Goal: Information Seeking & Learning: Learn about a topic

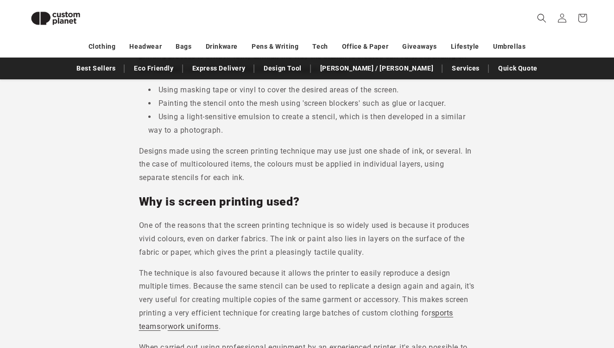
scroll to position [660, 0]
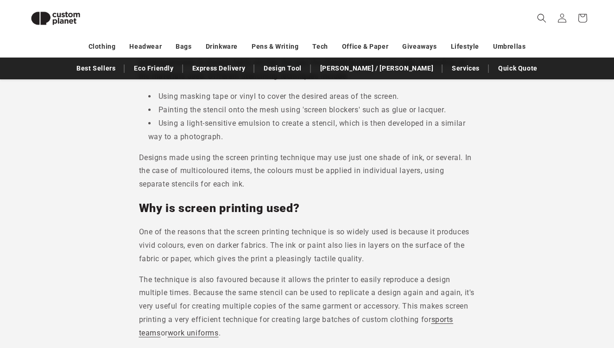
click at [397, 211] on h2 "Why is screen printing used?" at bounding box center [307, 208] width 337 height 15
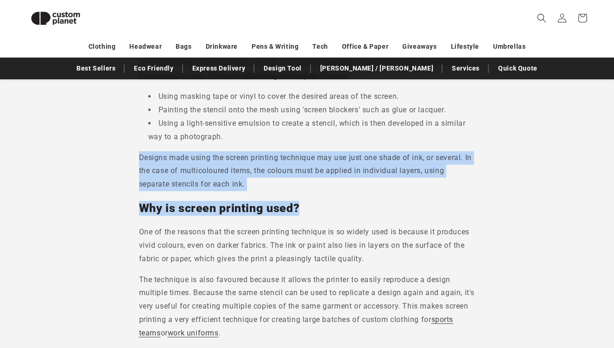
drag, startPoint x: 315, startPoint y: 211, endPoint x: 135, endPoint y: 153, distance: 188.8
click at [161, 168] on p "Designs made using the screen printing technique may use just one shade of ink,…" at bounding box center [307, 171] width 337 height 40
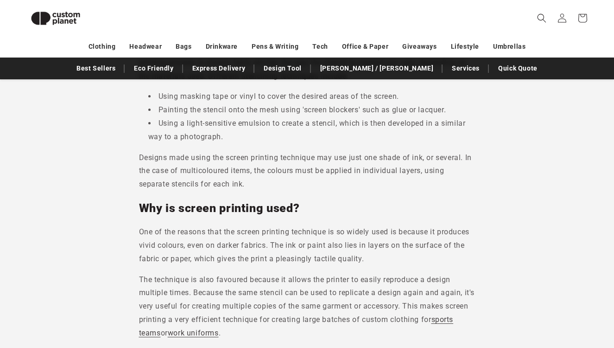
click at [239, 191] on p "Designs made using the screen printing technique may use just one shade of ink,…" at bounding box center [307, 171] width 337 height 40
click at [265, 187] on p "Designs made using the screen printing technique may use just one shade of ink,…" at bounding box center [307, 171] width 337 height 40
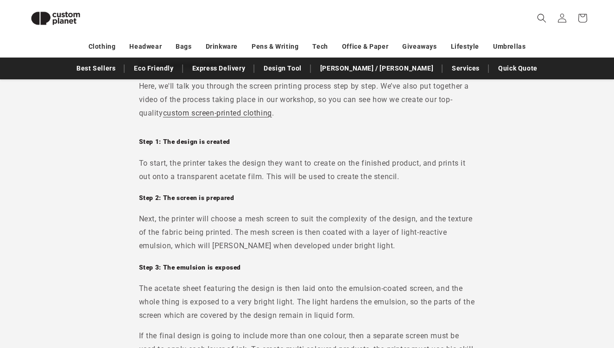
scroll to position [1080, 0]
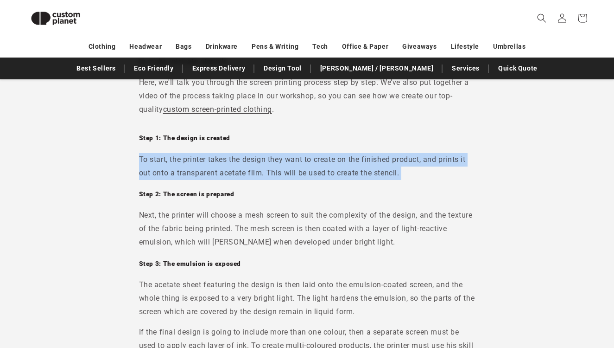
drag, startPoint x: 135, startPoint y: 156, endPoint x: 387, endPoint y: 188, distance: 253.8
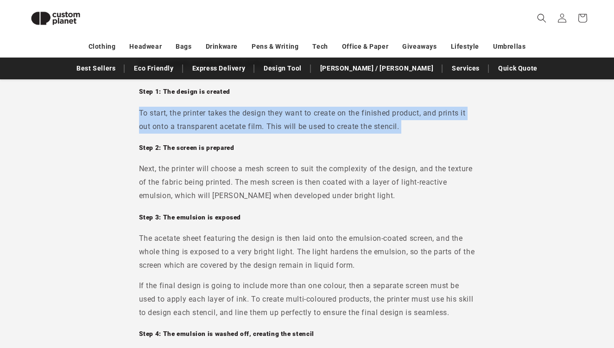
scroll to position [1128, 0]
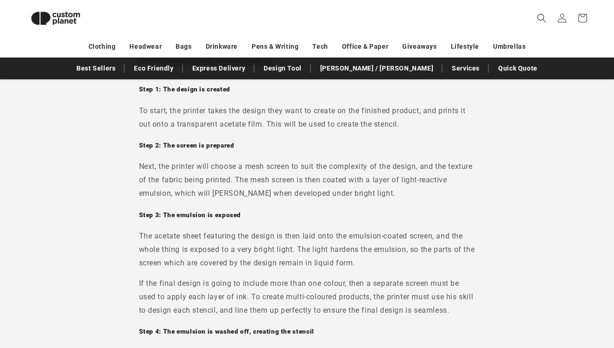
click at [398, 195] on p "Next, the printer will choose a mesh screen to suit the complexity of the desig…" at bounding box center [307, 180] width 337 height 40
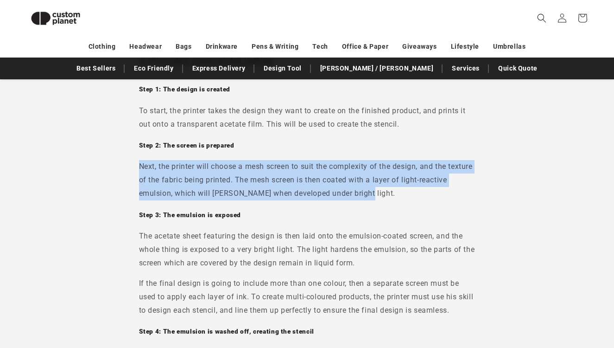
drag, startPoint x: 403, startPoint y: 191, endPoint x: 136, endPoint y: 172, distance: 267.7
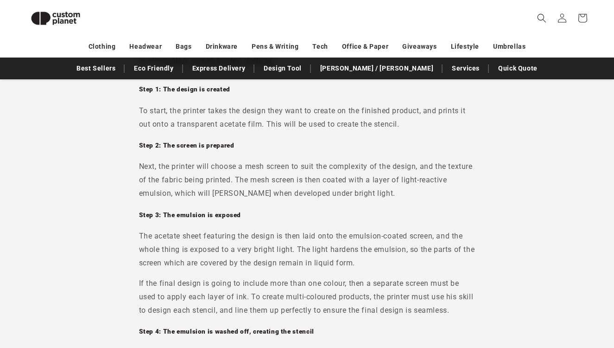
click at [290, 210] on div "To start, the printer takes the design they want to create on the finished prod…" at bounding box center [307, 269] width 337 height 330
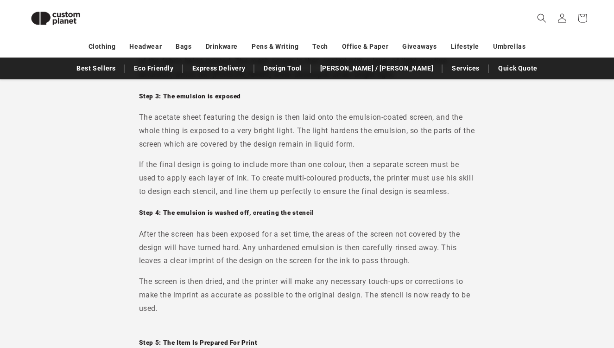
scroll to position [1263, 0]
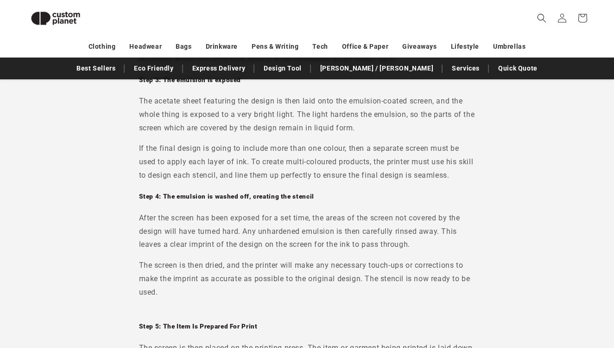
click at [219, 274] on p "The screen is then dried, and the printer will make any necessary touch-ups or …" at bounding box center [307, 279] width 337 height 40
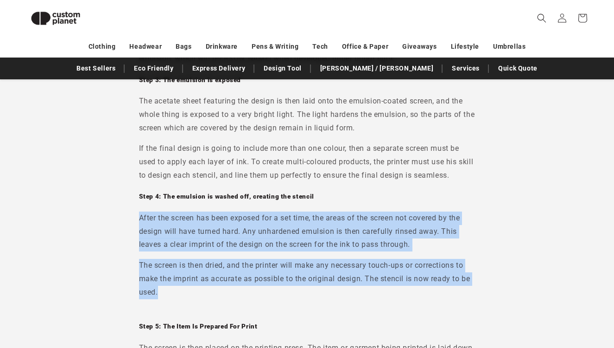
drag, startPoint x: 206, startPoint y: 290, endPoint x: 135, endPoint y: 222, distance: 98.4
click at [173, 301] on div "Step 1: The design is created To start, the printer takes the design they want …" at bounding box center [307, 123] width 337 height 366
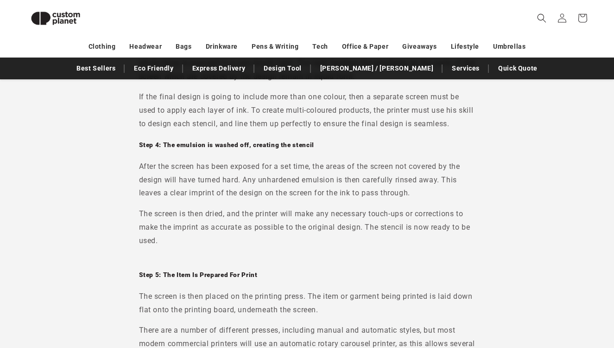
scroll to position [1314, 0]
click at [386, 194] on p "After the screen has been exposed for a set time, the areas of the screen not c…" at bounding box center [307, 181] width 337 height 40
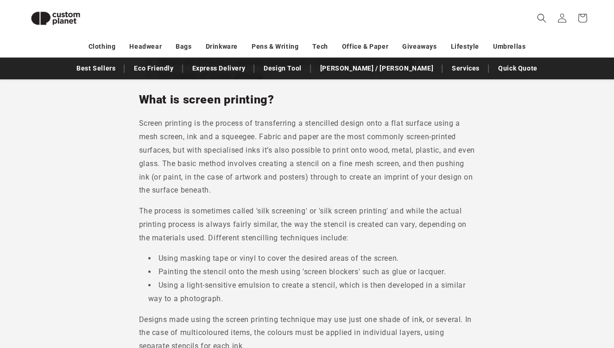
scroll to position [520, 0]
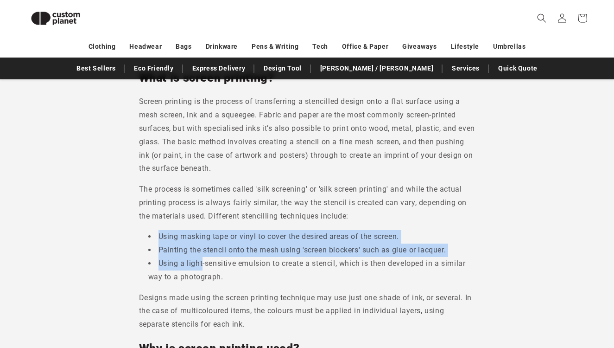
drag, startPoint x: 159, startPoint y: 236, endPoint x: 202, endPoint y: 267, distance: 52.5
click at [202, 267] on ul "Using masking tape or vinyl to cover the desired areas of the screen. Painting …" at bounding box center [307, 256] width 337 height 53
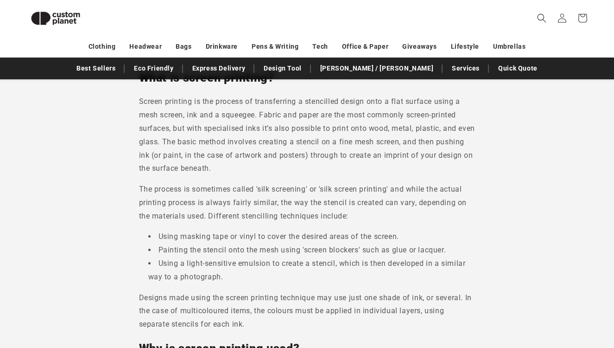
click at [224, 272] on li "Using a light-sensitive emulsion to create a stencil, which is then developed i…" at bounding box center [311, 270] width 327 height 27
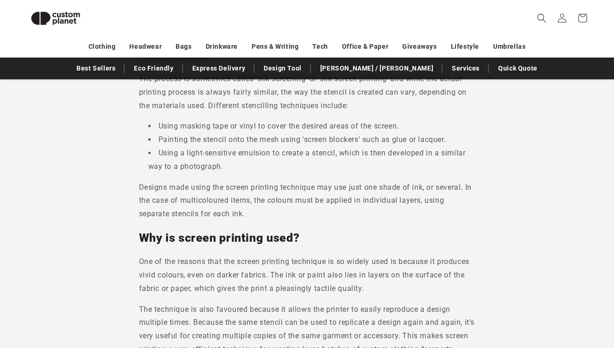
scroll to position [643, 0]
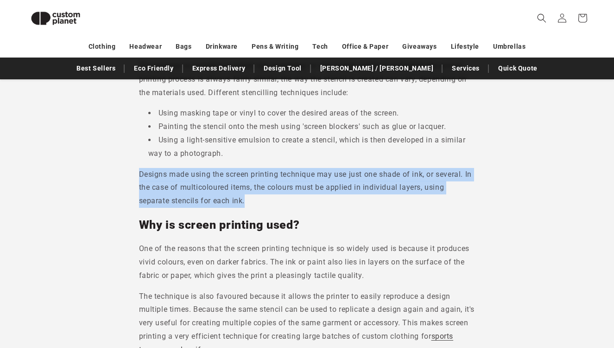
drag, startPoint x: 251, startPoint y: 199, endPoint x: 127, endPoint y: 162, distance: 130.0
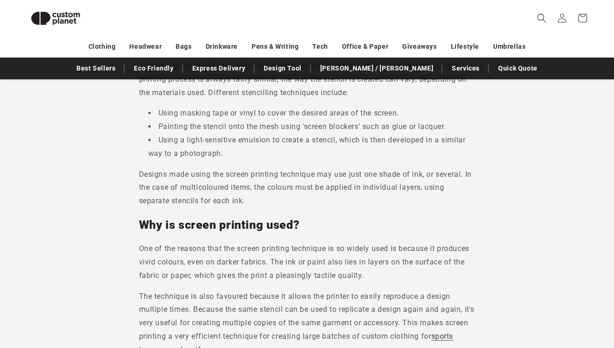
click at [203, 280] on p "One of the reasons that the screen printing technique is so widely used is beca…" at bounding box center [307, 262] width 337 height 40
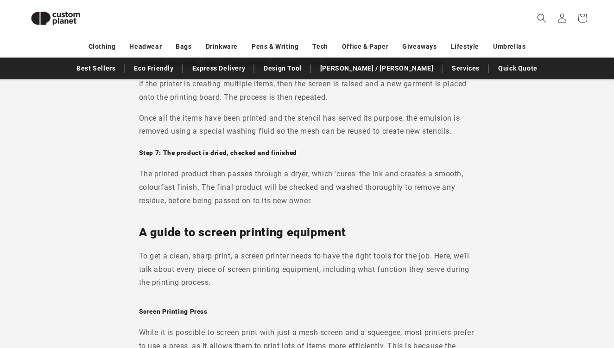
scroll to position [1692, 0]
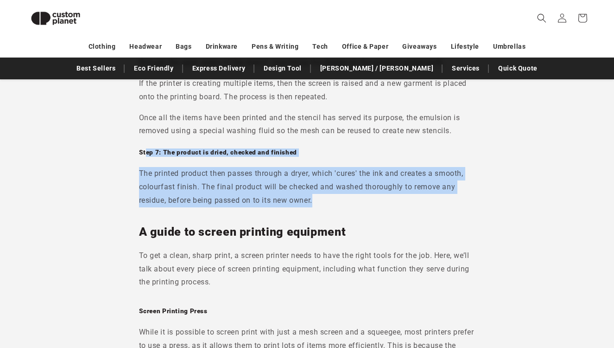
drag, startPoint x: 333, startPoint y: 208, endPoint x: 145, endPoint y: 150, distance: 196.9
click at [145, 150] on div "Step 5: The Item Is Prepared For Print The screen is then placed on the printin…" at bounding box center [307, 49] width 337 height 331
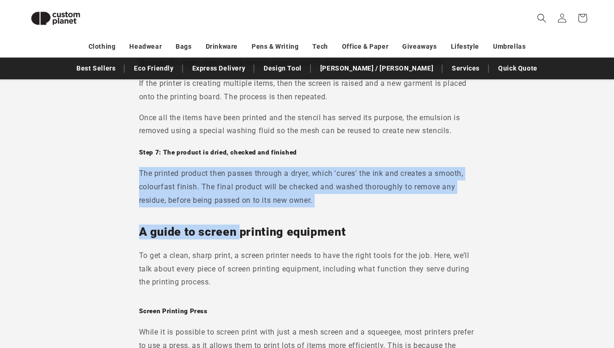
drag, startPoint x: 127, startPoint y: 180, endPoint x: 241, endPoint y: 228, distance: 122.6
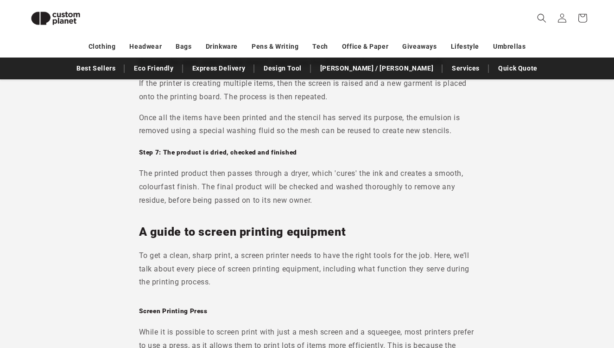
click at [248, 276] on p "To get a clean, sharp print, a screen printer needs to have the right tools for…" at bounding box center [307, 269] width 337 height 40
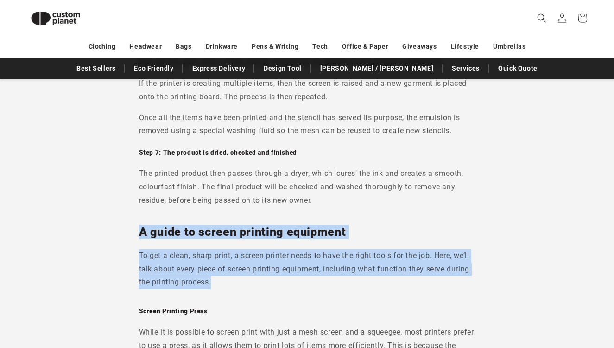
drag, startPoint x: 235, startPoint y: 287, endPoint x: 96, endPoint y: 233, distance: 148.5
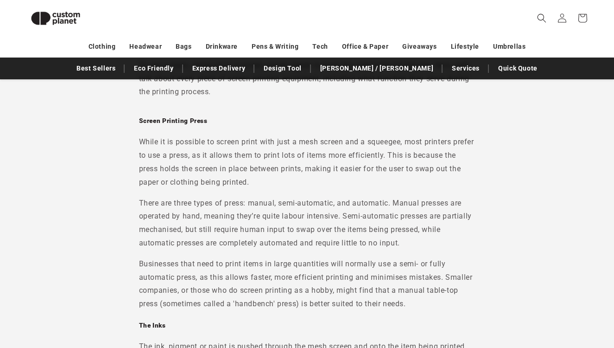
scroll to position [1901, 0]
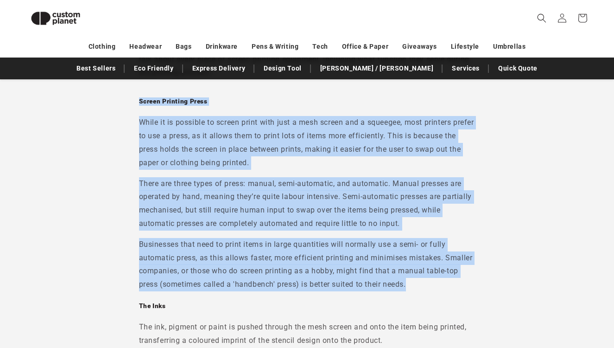
drag, startPoint x: 423, startPoint y: 286, endPoint x: 124, endPoint y: 89, distance: 357.8
click at [184, 193] on p "There are three types of press: manual, semi-automatic, and automatic. Manual p…" at bounding box center [307, 203] width 337 height 53
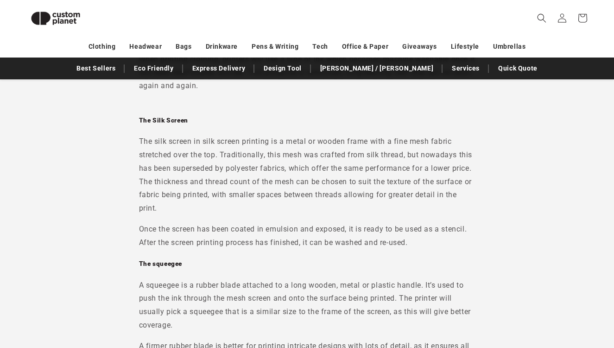
scroll to position [2296, 0]
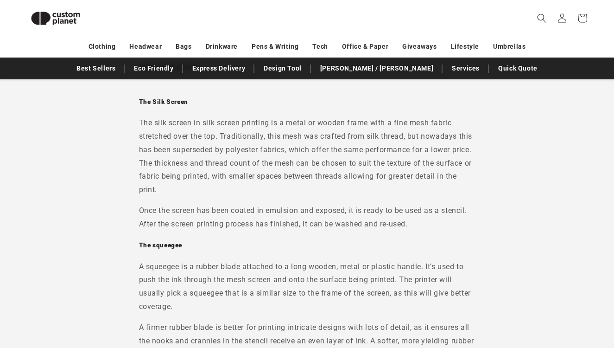
click at [325, 260] on p "A squeegee is a rubber blade attached to a long wooden, metal or plastic handle…" at bounding box center [307, 286] width 337 height 53
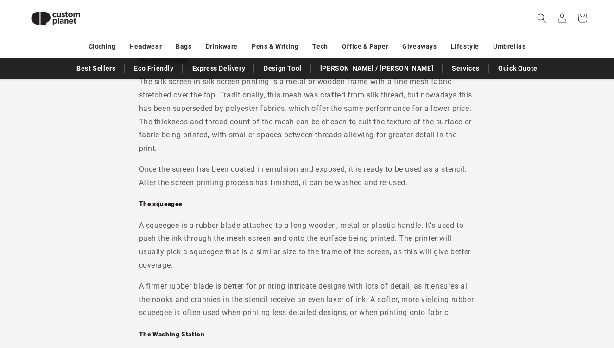
scroll to position [2339, 0]
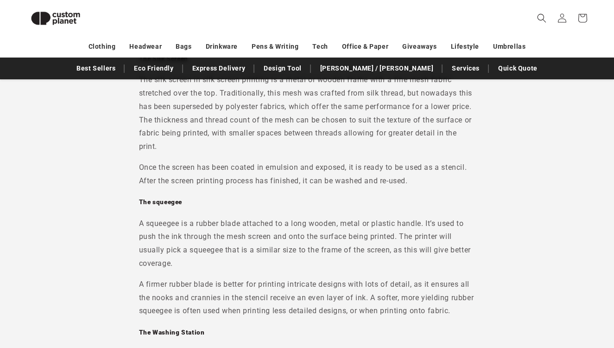
click at [339, 224] on p "A squeegee is a rubber blade attached to a long wooden, metal or plastic handle…" at bounding box center [307, 243] width 337 height 53
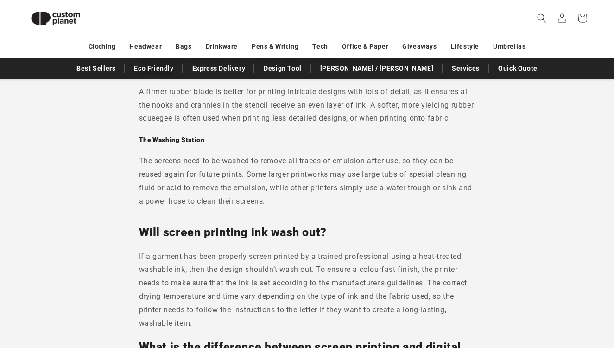
scroll to position [2533, 0]
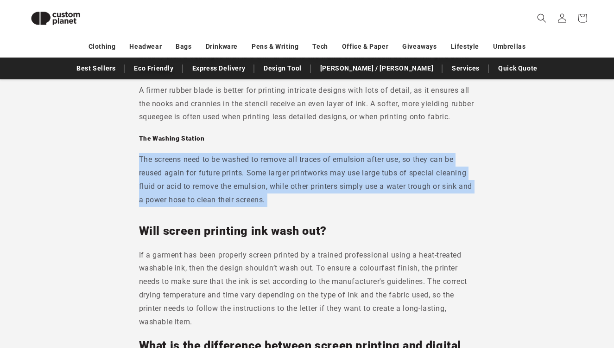
drag, startPoint x: 280, startPoint y: 228, endPoint x: 98, endPoint y: 162, distance: 193.7
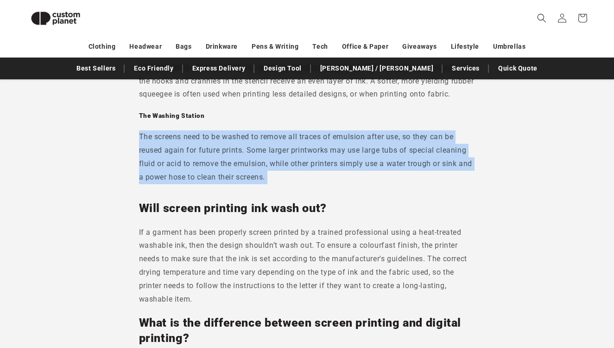
scroll to position [2555, 0]
click at [238, 179] on p "The screens need to be washed to remove all traces of emulsion after use, so th…" at bounding box center [307, 157] width 337 height 53
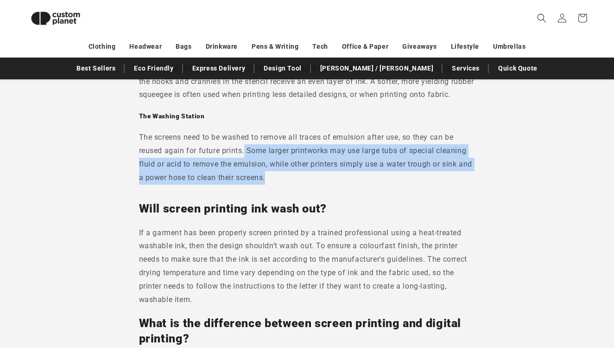
drag, startPoint x: 245, startPoint y: 164, endPoint x: 250, endPoint y: 203, distance: 39.3
click at [250, 191] on div "The Silk Screen The silk screen in silk screen printing is a metal or wooden fr…" at bounding box center [307, 9] width 337 height 363
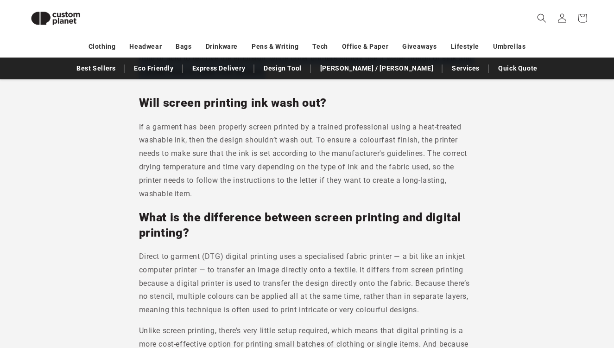
scroll to position [2661, 0]
click at [220, 192] on p "If a garment has been properly screen printed by a trained professional using a…" at bounding box center [307, 160] width 337 height 80
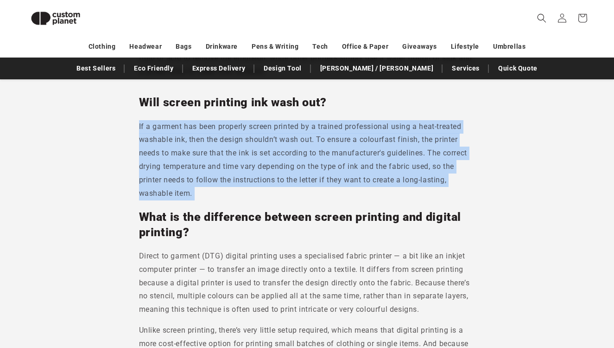
drag, startPoint x: 213, startPoint y: 214, endPoint x: 127, endPoint y: 126, distance: 123.6
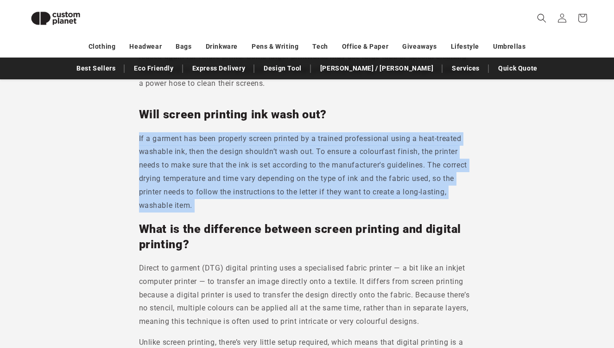
scroll to position [2647, 0]
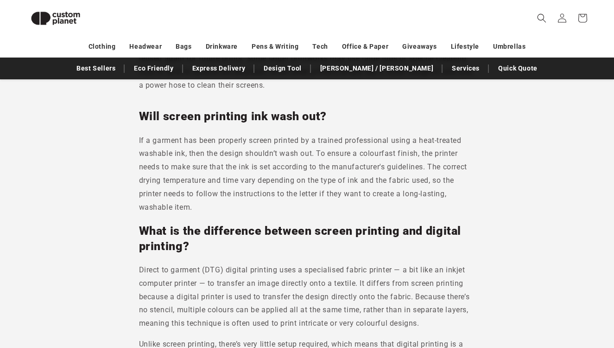
click at [261, 254] on h2 "What is the difference between screen printing and digital printing?" at bounding box center [307, 238] width 337 height 30
click at [196, 254] on h2 "What is the difference between screen printing and digital printing?" at bounding box center [307, 238] width 337 height 30
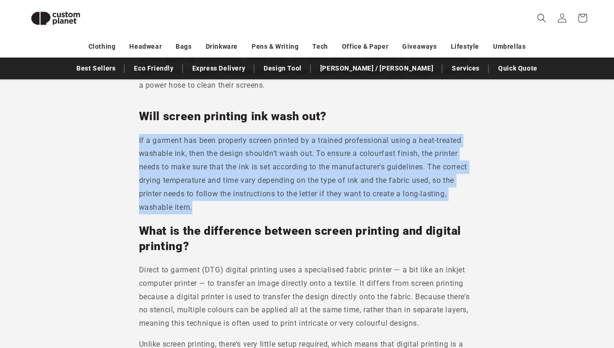
drag, startPoint x: 202, startPoint y: 222, endPoint x: 131, endPoint y: 136, distance: 110.6
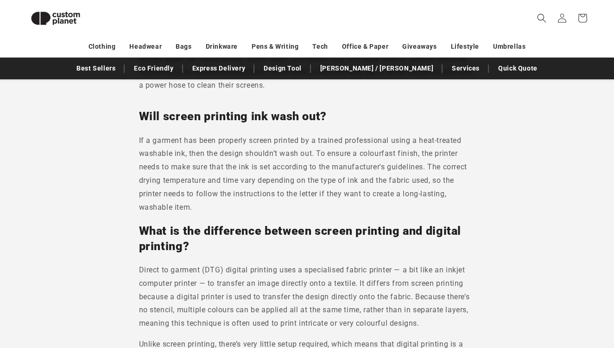
click at [273, 296] on p "Direct to garment (DTG) digital printing uses a specialised fabric printer — a …" at bounding box center [307, 296] width 337 height 67
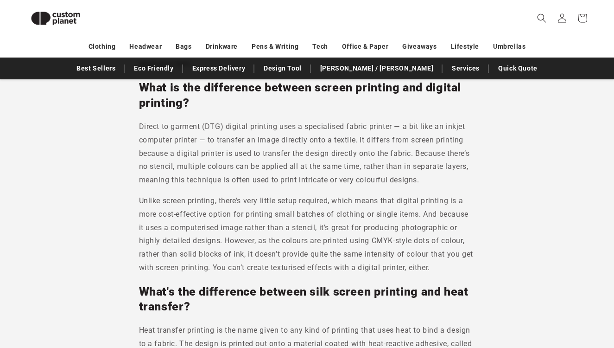
scroll to position [2792, 0]
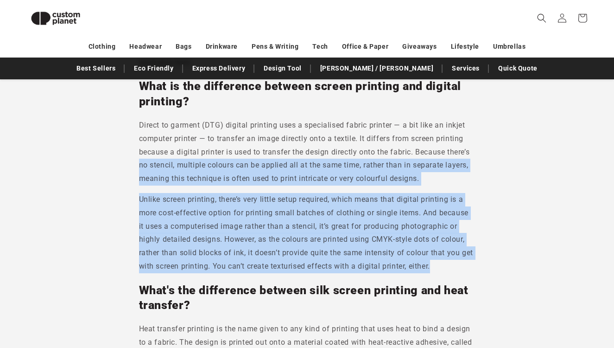
drag, startPoint x: 469, startPoint y: 282, endPoint x: 134, endPoint y: 178, distance: 350.5
click at [211, 232] on p "Unlike screen printing, there’s very little setup required, which means that di…" at bounding box center [307, 233] width 337 height 80
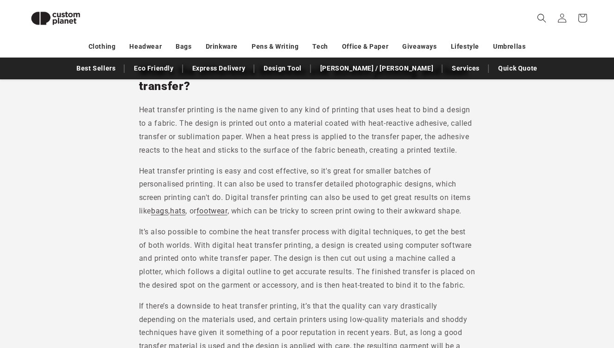
scroll to position [3006, 0]
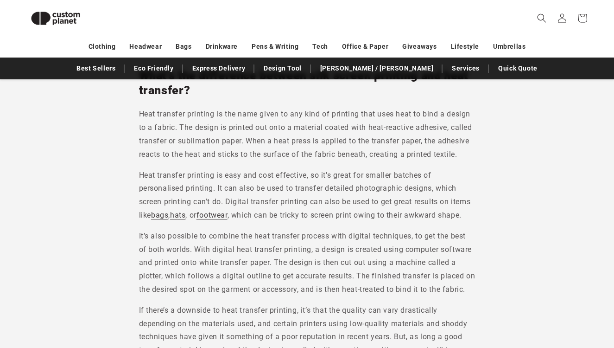
click at [372, 296] on p "It’s also possible to combine the heat transfer process with digital techniques…" at bounding box center [307, 262] width 337 height 67
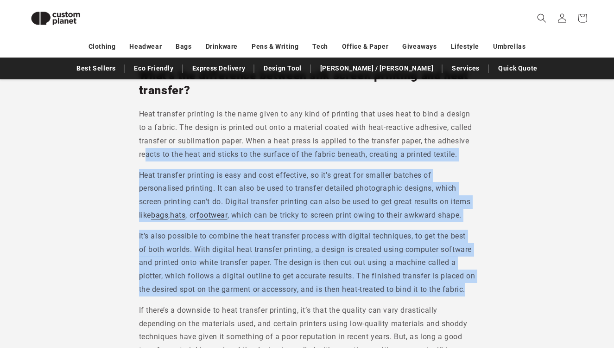
drag, startPoint x: 192, startPoint y: 317, endPoint x: 146, endPoint y: 175, distance: 149.1
click at [166, 279] on p "It’s also possible to combine the heat transfer process with digital techniques…" at bounding box center [307, 262] width 337 height 67
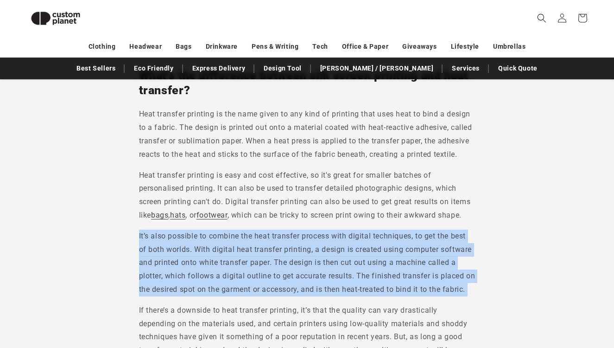
drag, startPoint x: 134, startPoint y: 246, endPoint x: 173, endPoint y: 327, distance: 90.2
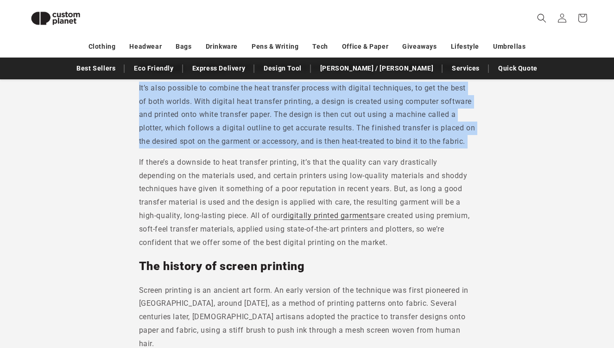
scroll to position [3154, 0]
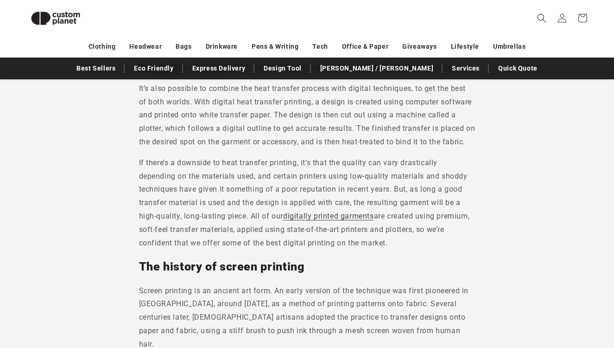
click at [234, 274] on h2 "The history of screen printing" at bounding box center [307, 266] width 337 height 15
click at [324, 274] on h2 "The history of screen printing" at bounding box center [307, 266] width 337 height 15
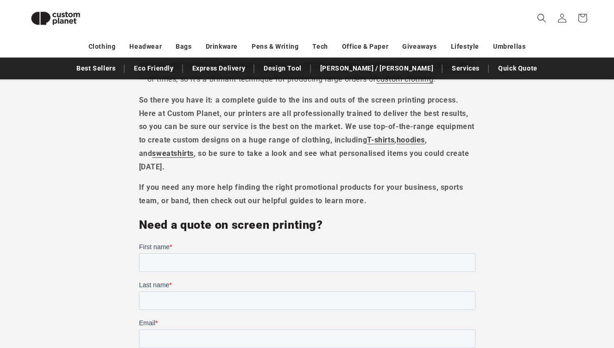
scroll to position [3552, 0]
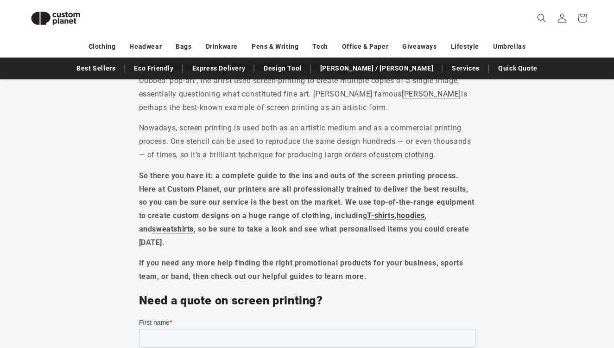
click at [353, 283] on p "If you need any more help finding the right promotional products for your busin…" at bounding box center [307, 269] width 337 height 27
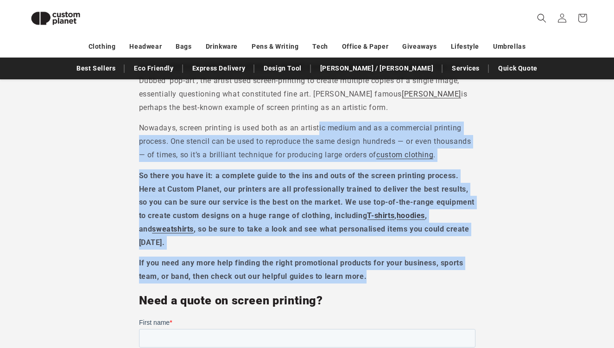
drag, startPoint x: 377, startPoint y: 291, endPoint x: 321, endPoint y: 141, distance: 159.7
click at [273, 234] on p "So there you have it: a complete guide to the ins and outs of the screen printi…" at bounding box center [307, 209] width 337 height 80
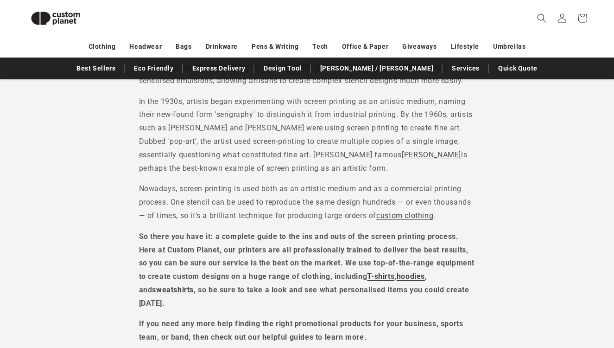
scroll to position [3490, 0]
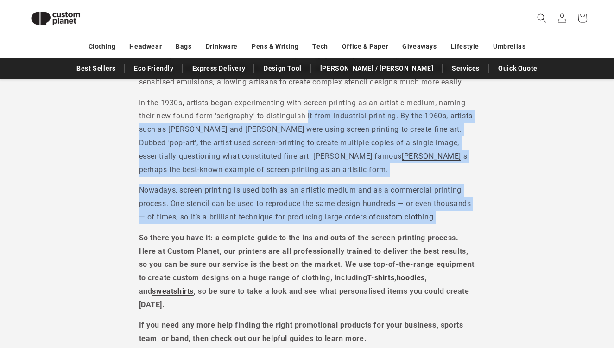
drag, startPoint x: 447, startPoint y: 229, endPoint x: 307, endPoint y: 125, distance: 174.3
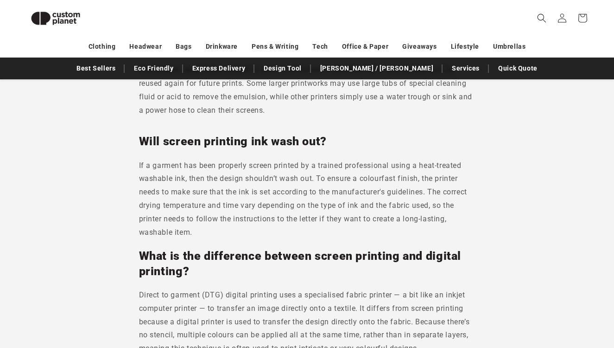
scroll to position [2568, 0]
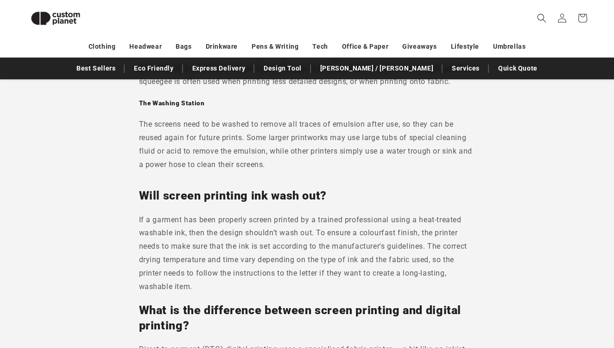
click at [377, 203] on h2 "Will screen printing ink wash out?" at bounding box center [307, 195] width 337 height 15
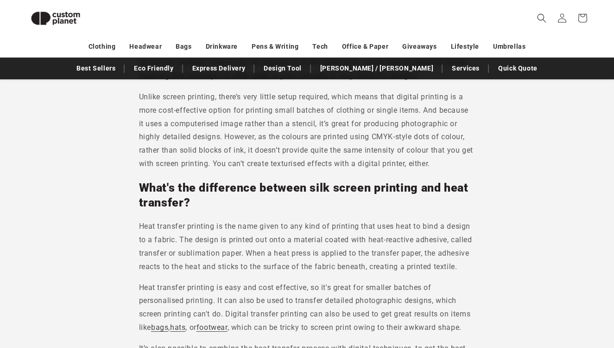
scroll to position [2898, 0]
